Goal: Task Accomplishment & Management: Use online tool/utility

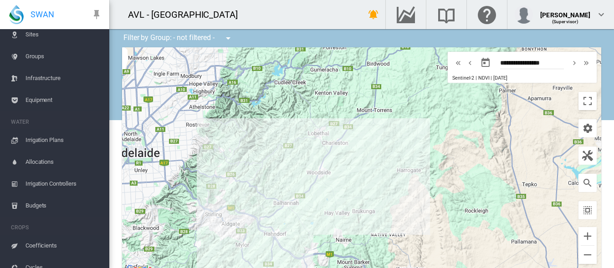
scroll to position [91, 0]
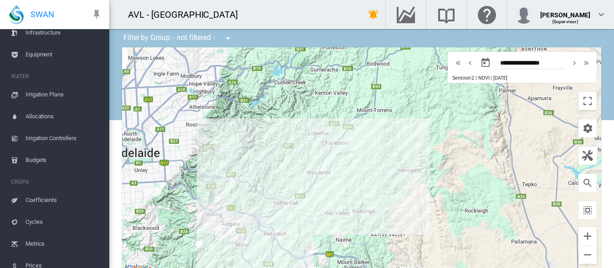
click at [53, 140] on span "Irrigation Controllers" at bounding box center [64, 139] width 77 height 22
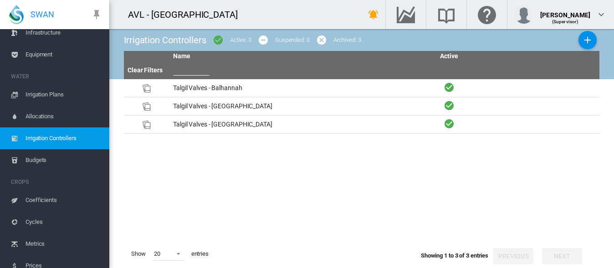
click at [53, 114] on span "Allocations" at bounding box center [64, 117] width 77 height 22
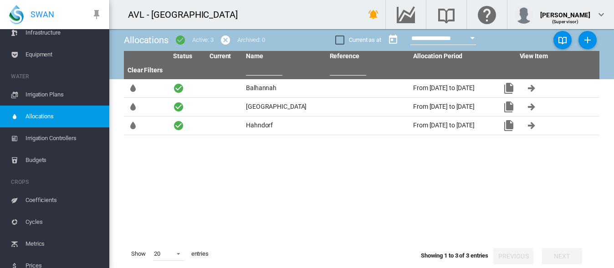
click at [48, 93] on span "Irrigation Plans" at bounding box center [64, 95] width 77 height 22
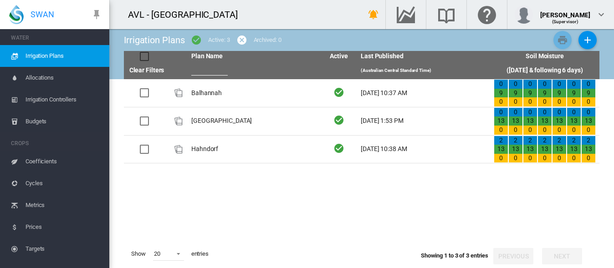
scroll to position [129, 0]
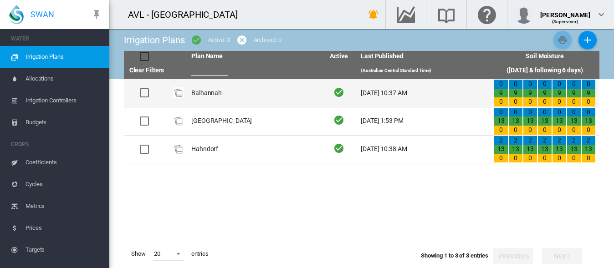
click at [209, 93] on td "Balhannah" at bounding box center [254, 93] width 133 height 28
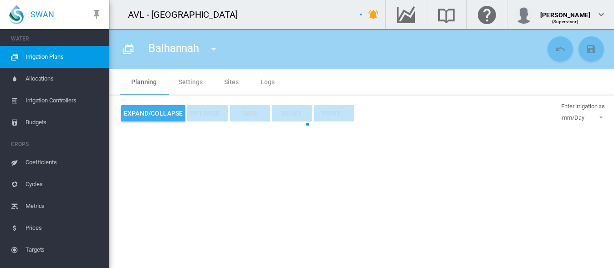
type input "*********"
type input "*"
type input "*****"
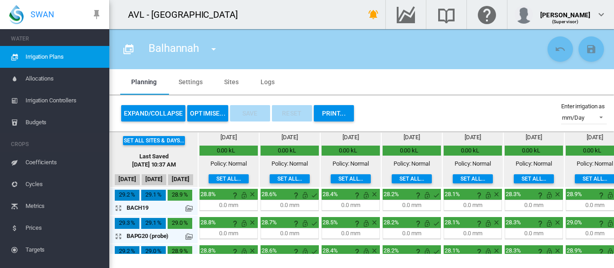
click at [150, 109] on button "Expand/Collapse" at bounding box center [153, 113] width 64 height 16
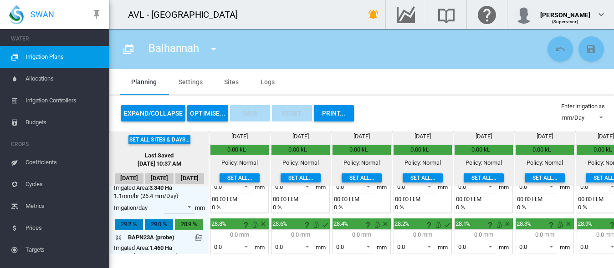
scroll to position [46, 0]
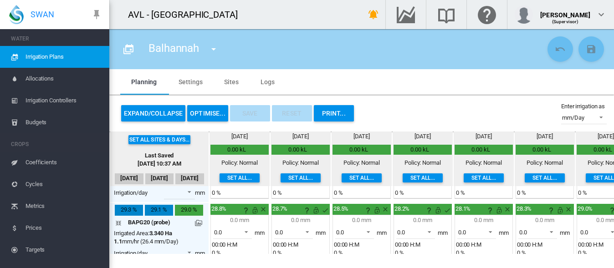
click at [52, 99] on span "Irrigation Controllers" at bounding box center [64, 101] width 77 height 22
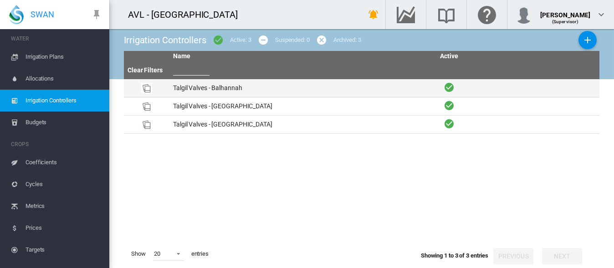
click at [240, 87] on td "Talgil Valves - Balhannah" at bounding box center [302, 88] width 266 height 18
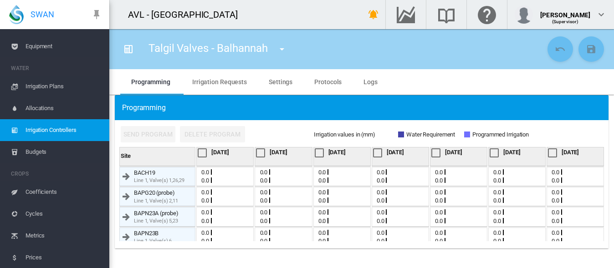
scroll to position [83, 0]
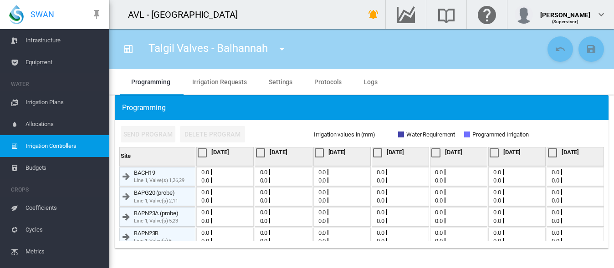
click at [56, 103] on span "Irrigation Plans" at bounding box center [64, 103] width 77 height 22
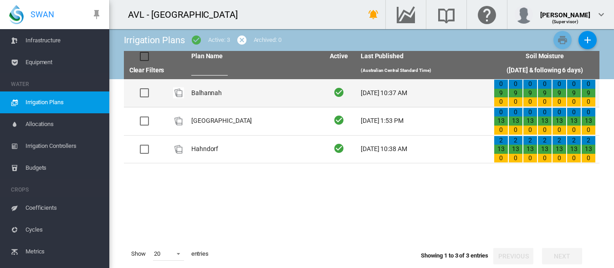
click at [211, 92] on td "Balhannah" at bounding box center [254, 93] width 133 height 28
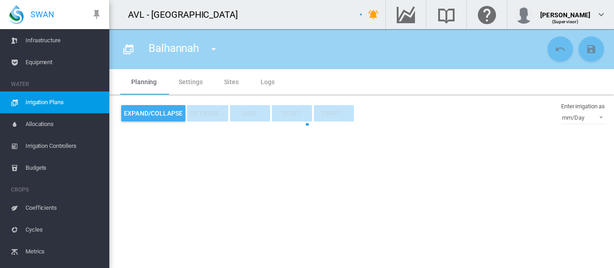
type input "*********"
type input "*"
type input "*****"
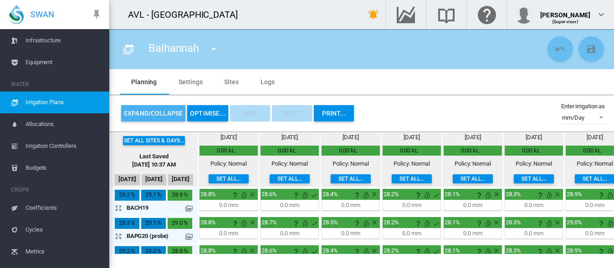
click at [160, 111] on button "Expand/Collapse" at bounding box center [153, 113] width 64 height 16
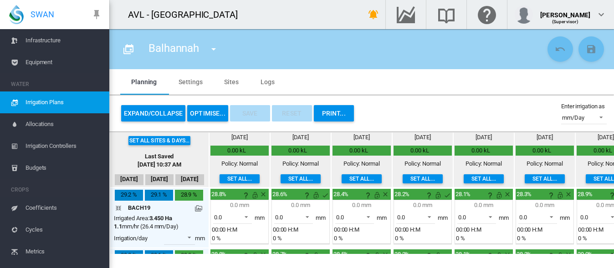
click at [198, 110] on button "OPTIMISE..." at bounding box center [207, 113] width 41 height 16
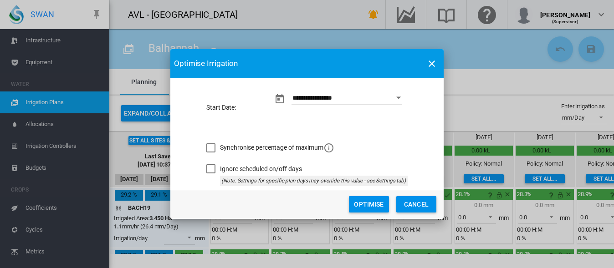
click at [212, 146] on div "Synchronise percentage of maximum" at bounding box center [210, 148] width 9 height 9
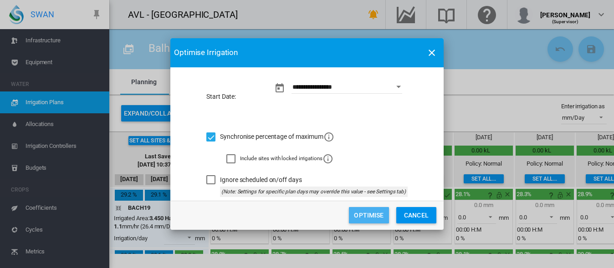
click at [367, 214] on button "Optimise" at bounding box center [369, 215] width 40 height 16
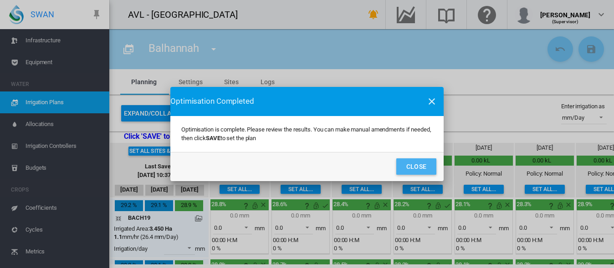
click at [413, 165] on button "Close" at bounding box center [416, 167] width 40 height 16
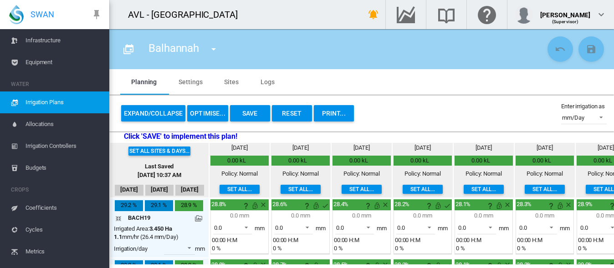
click at [66, 147] on span "Irrigation Controllers" at bounding box center [64, 146] width 77 height 22
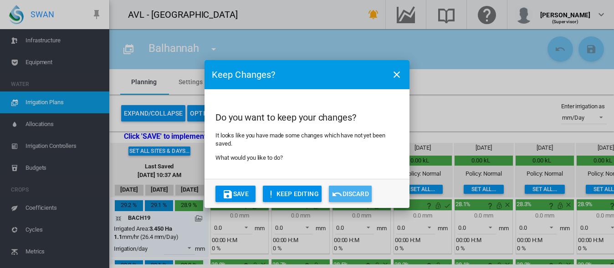
click at [357, 193] on button "Discard" at bounding box center [350, 194] width 43 height 16
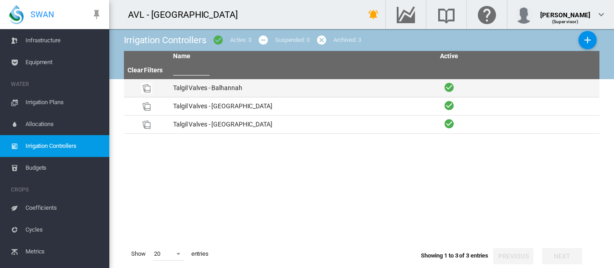
click at [228, 87] on td "Talgil Valves - Balhannah" at bounding box center [302, 88] width 266 height 18
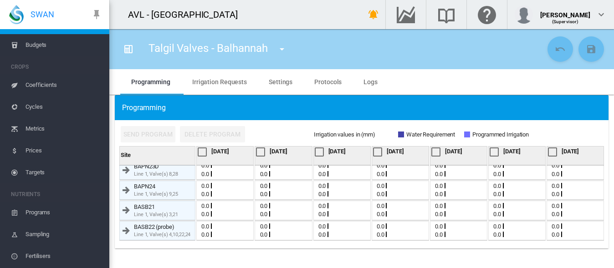
scroll to position [220, 0]
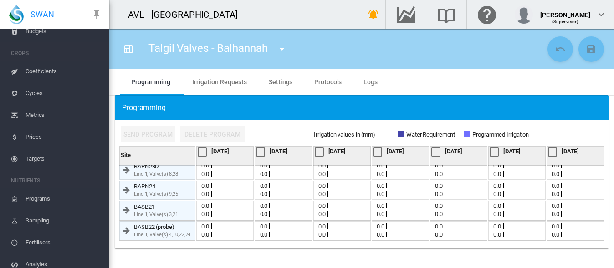
click at [226, 80] on span "Irrigation Requests" at bounding box center [219, 81] width 55 height 7
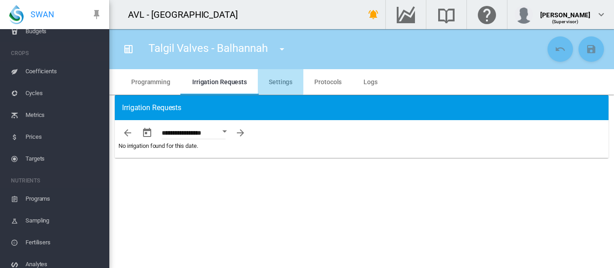
click at [269, 78] on span "Settings" at bounding box center [281, 81] width 24 height 7
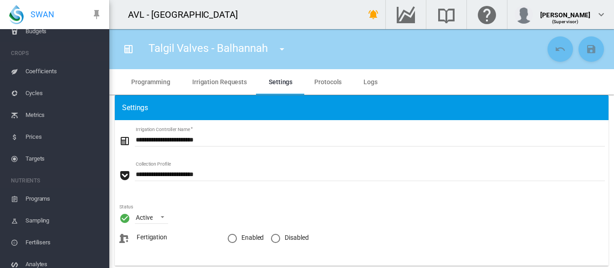
click at [323, 81] on span "Protocols" at bounding box center [327, 81] width 27 height 7
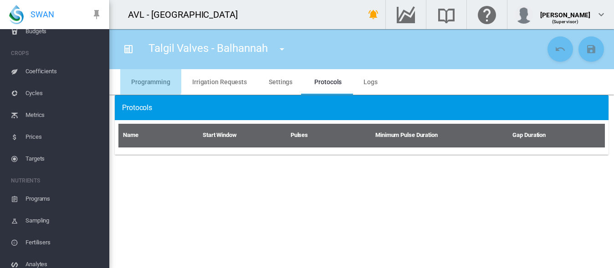
click at [149, 80] on span "Programming" at bounding box center [150, 81] width 39 height 7
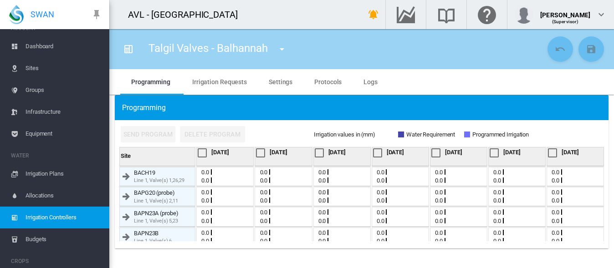
scroll to position [0, 0]
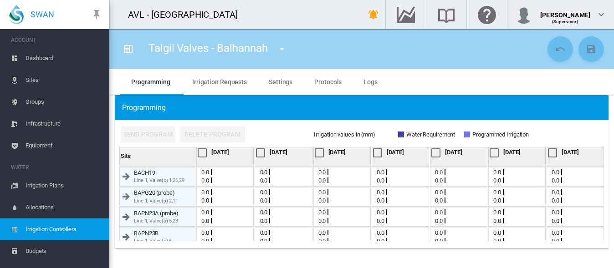
click at [41, 79] on span "Sites" at bounding box center [64, 80] width 77 height 22
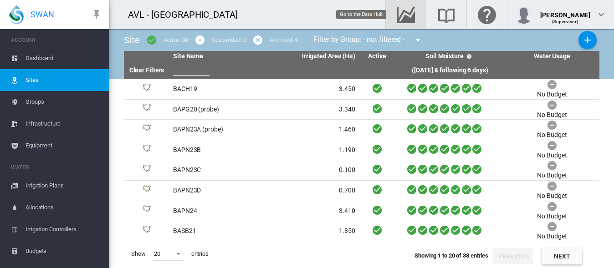
click at [399, 9] on md-icon "Go to the Data Hub" at bounding box center [406, 14] width 22 height 11
